Goal: Information Seeking & Learning: Learn about a topic

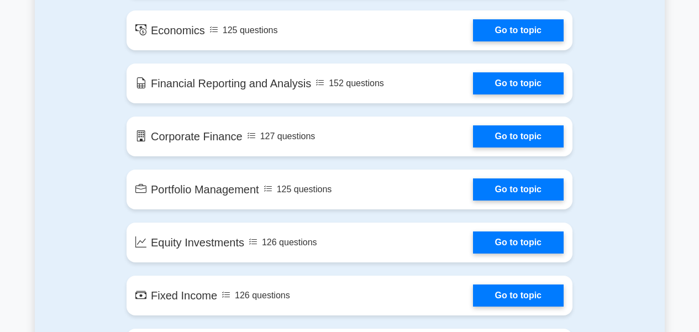
scroll to position [712, 0]
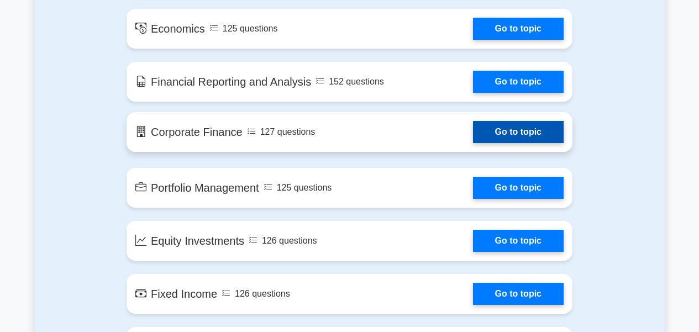
click at [497, 133] on link "Go to topic" at bounding box center [518, 132] width 91 height 22
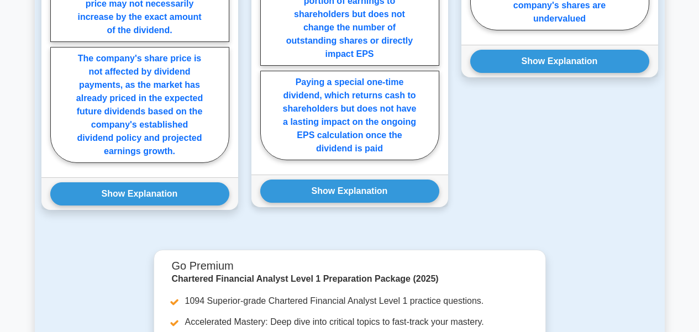
scroll to position [1109, 0]
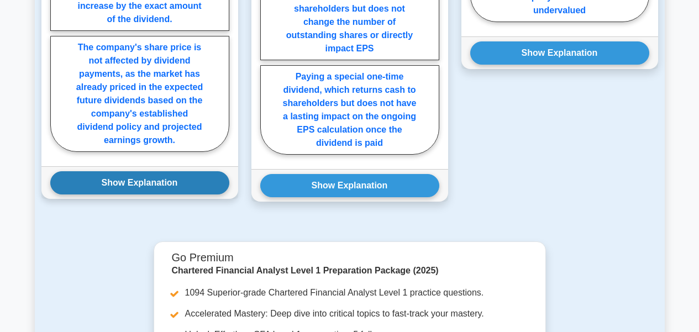
click at [166, 172] on button "Show Explanation" at bounding box center [139, 182] width 179 height 23
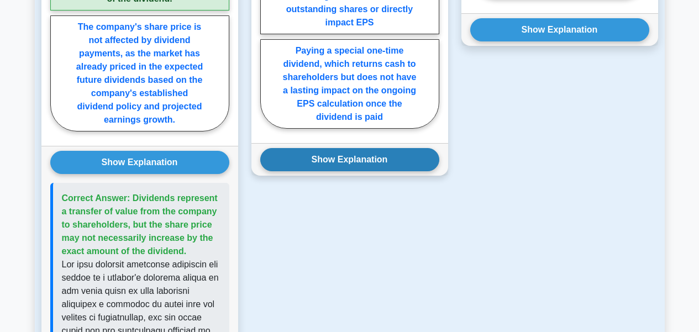
scroll to position [1138, 0]
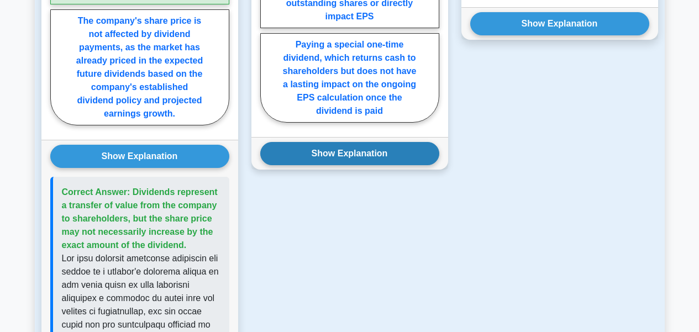
click at [321, 148] on button "Show Explanation" at bounding box center [349, 153] width 179 height 23
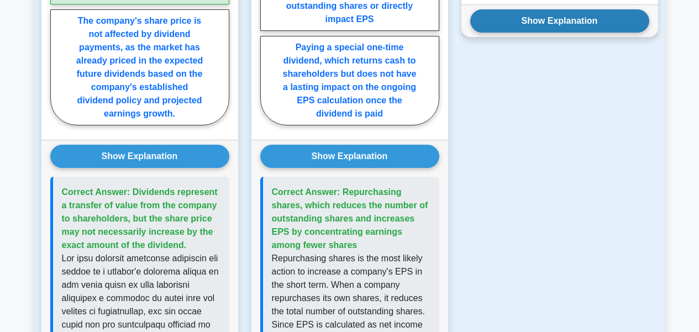
click at [518, 15] on button "Show Explanation" at bounding box center [559, 20] width 179 height 23
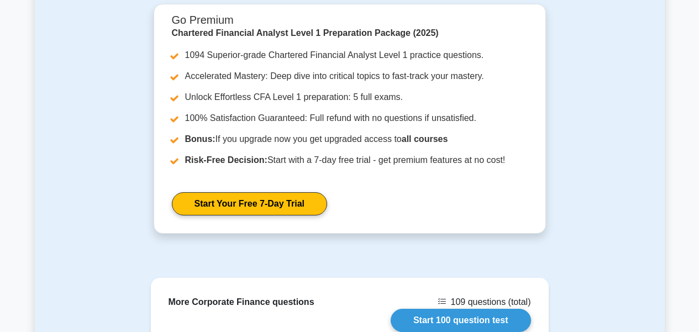
scroll to position [1877, 0]
